Goal: Information Seeking & Learning: Find specific fact

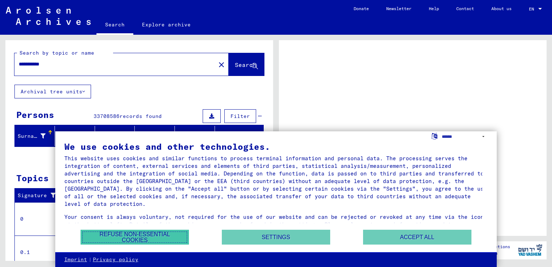
click at [138, 234] on button "Refuse non-essential cookies" at bounding box center [135, 237] width 108 height 15
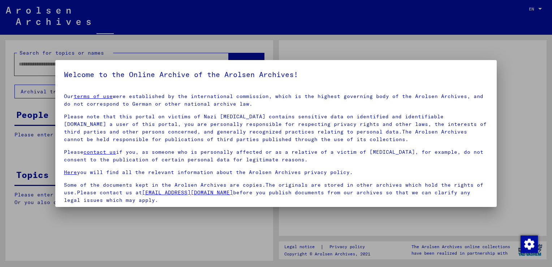
type input "**********"
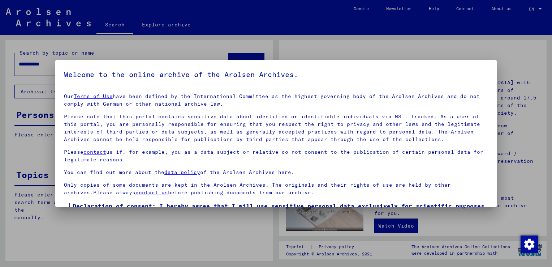
scroll to position [46, 0]
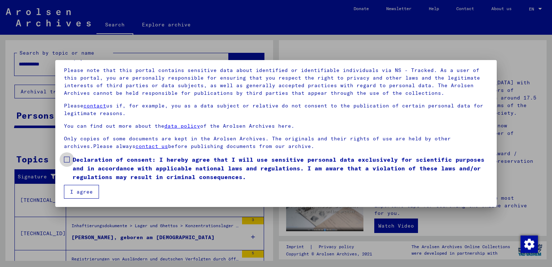
click at [67, 162] on span at bounding box center [67, 160] width 6 height 6
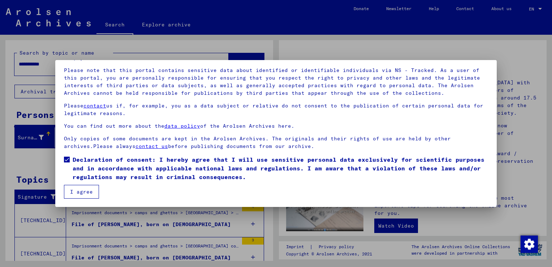
click at [78, 197] on button "I agree" at bounding box center [81, 192] width 35 height 14
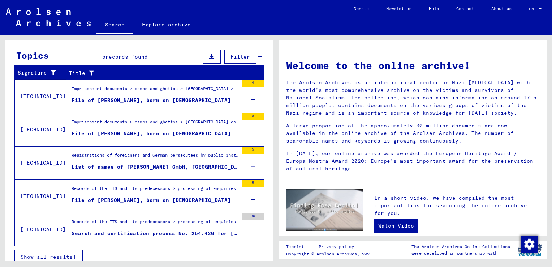
scroll to position [232, 0]
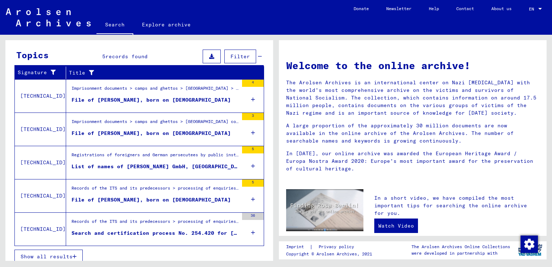
click at [76, 254] on icon "button" at bounding box center [75, 256] width 4 height 5
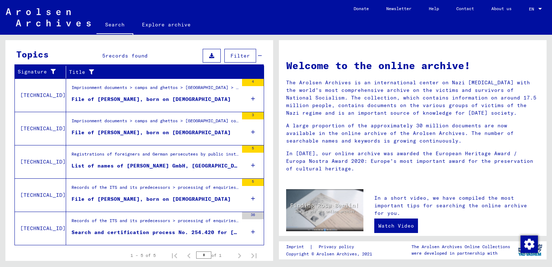
scroll to position [103, 0]
click at [249, 99] on mat-cell at bounding box center [239, 105] width 48 height 17
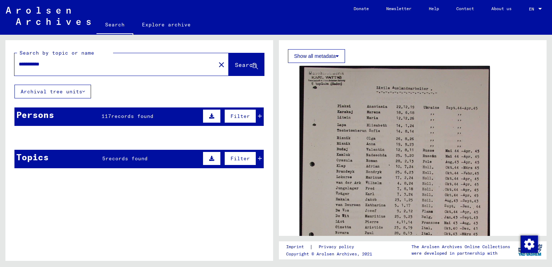
click at [255, 160] on mat-cell at bounding box center [239, 155] width 48 height 18
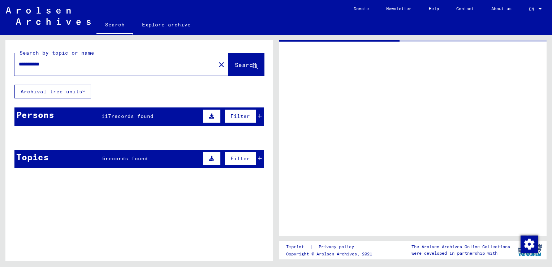
click at [125, 164] on mat-cell at bounding box center [115, 173] width 40 height 18
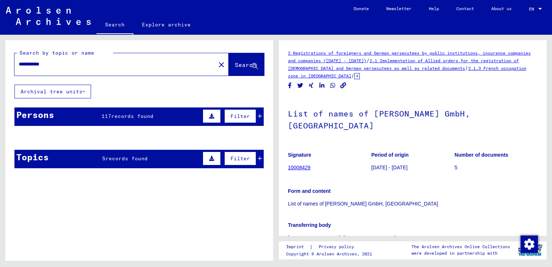
click at [118, 157] on mat-cell at bounding box center [115, 155] width 40 height 18
click at [240, 158] on span "Filter" at bounding box center [241, 158] width 20 height 7
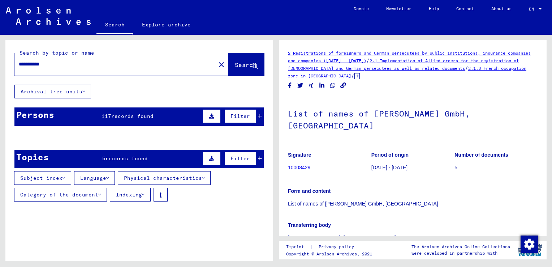
click at [258, 159] on mat-cell at bounding box center [239, 155] width 48 height 18
click at [255, 159] on mat-cell at bounding box center [239, 155] width 48 height 18
click at [240, 67] on span "Search" at bounding box center [246, 64] width 22 height 7
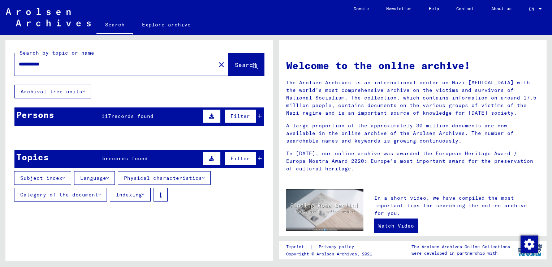
click at [189, 64] on input "**********" at bounding box center [113, 64] width 188 height 8
click at [74, 86] on button "Archival tree units" at bounding box center [52, 92] width 77 height 14
click at [114, 28] on link "Search" at bounding box center [115, 25] width 37 height 19
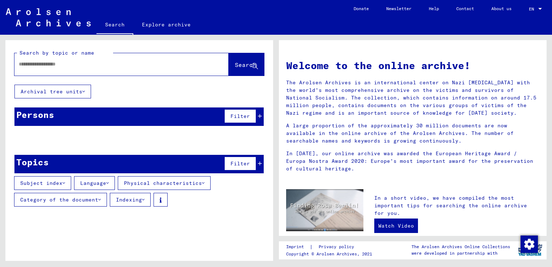
click at [98, 68] on div at bounding box center [110, 64] width 193 height 16
click at [89, 67] on input "text" at bounding box center [113, 64] width 188 height 8
type input "**********"
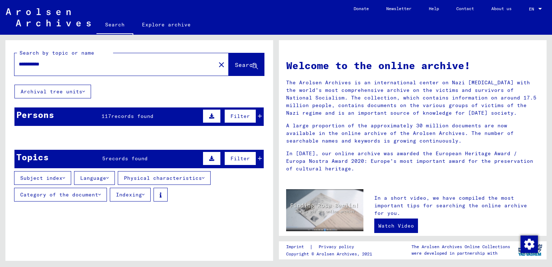
click at [113, 160] on mat-cell at bounding box center [115, 154] width 40 height 17
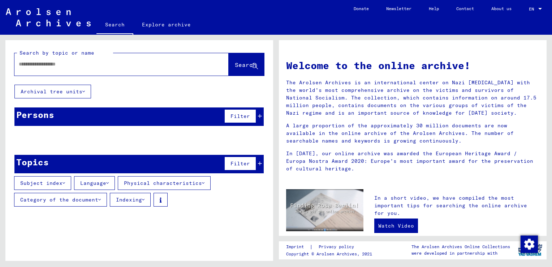
type input "**********"
